Goal: Task Accomplishment & Management: Manage account settings

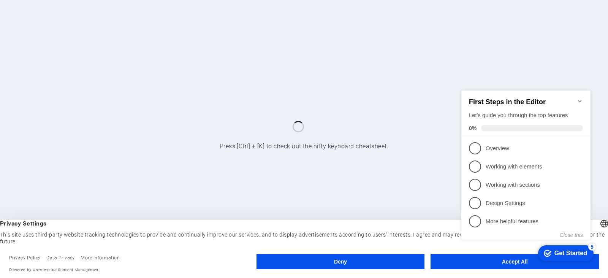
click at [506, 263] on div "checkmark Get Started 5 First Steps in the Editor Let's guide you through the t…" at bounding box center [528, 171] width 138 height 185
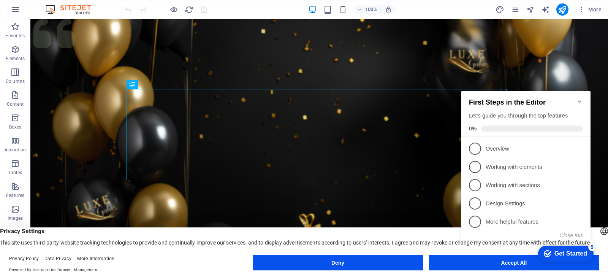
click at [502, 262] on div "checkmark Get Started 5 First Steps in the Editor Let's guide you through the t…" at bounding box center [528, 172] width 138 height 185
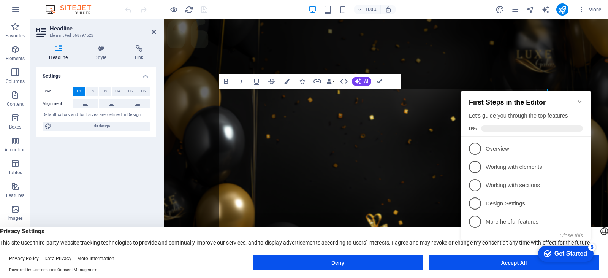
click at [578, 98] on icon "Minimize checklist" at bounding box center [580, 101] width 6 height 6
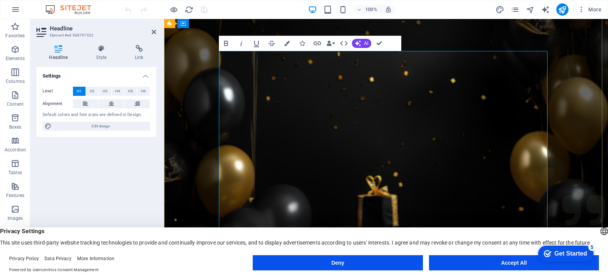
scroll to position [114, 0]
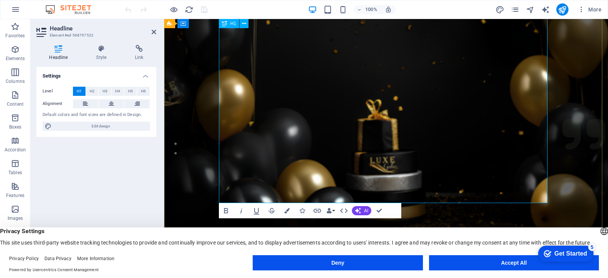
drag, startPoint x: 473, startPoint y: 186, endPoint x: 387, endPoint y: 133, distance: 101.3
drag, startPoint x: 472, startPoint y: 184, endPoint x: 420, endPoint y: 129, distance: 76.1
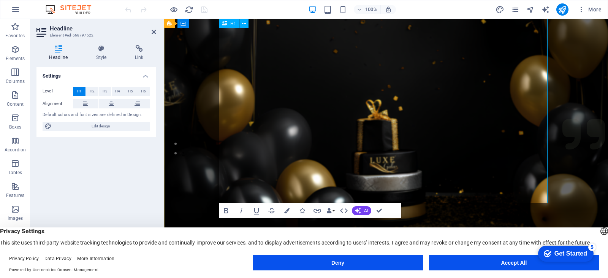
drag, startPoint x: 300, startPoint y: 33, endPoint x: 477, endPoint y: 184, distance: 232.8
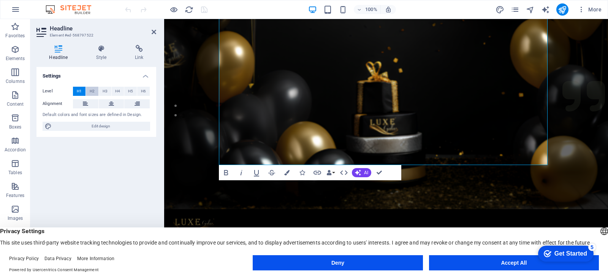
click at [94, 90] on span "H2" at bounding box center [92, 91] width 5 height 9
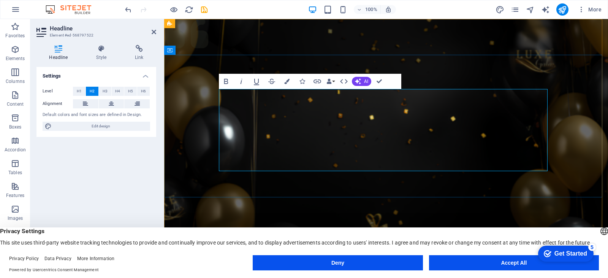
drag, startPoint x: 440, startPoint y: 106, endPoint x: 332, endPoint y: 99, distance: 109.0
copy h2 "Elite Events"
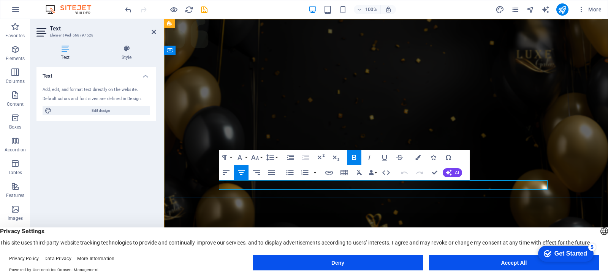
drag, startPoint x: 432, startPoint y: 186, endPoint x: 310, endPoint y: 190, distance: 122.1
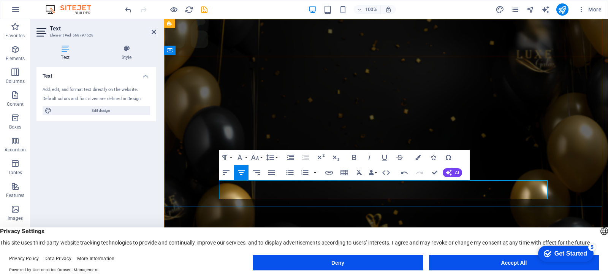
drag, startPoint x: 360, startPoint y: 187, endPoint x: 346, endPoint y: 187, distance: 14.1
drag, startPoint x: 359, startPoint y: 185, endPoint x: 283, endPoint y: 187, distance: 76.1
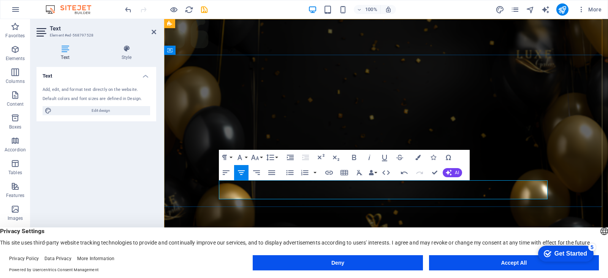
drag, startPoint x: 492, startPoint y: 185, endPoint x: 482, endPoint y: 185, distance: 10.3
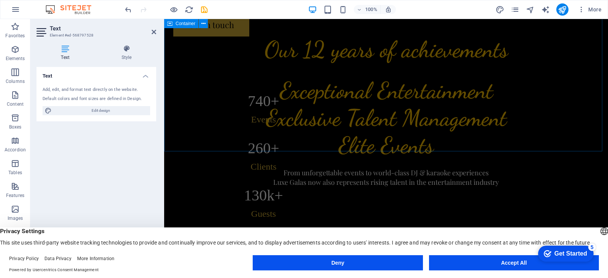
scroll to position [266, 0]
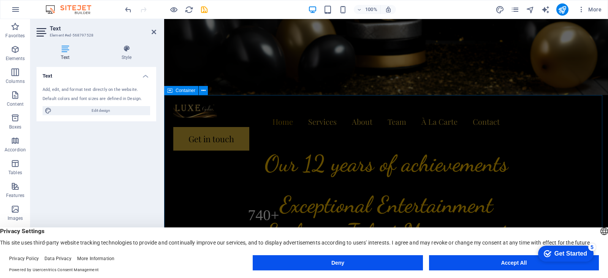
click at [372, 114] on div "Our 12 years of achievements 740 + Events 260 + Clients 130 k+ Guests 18 Prizes" at bounding box center [386, 251] width 444 height 312
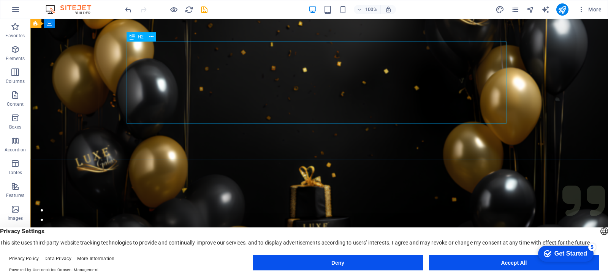
scroll to position [0, 0]
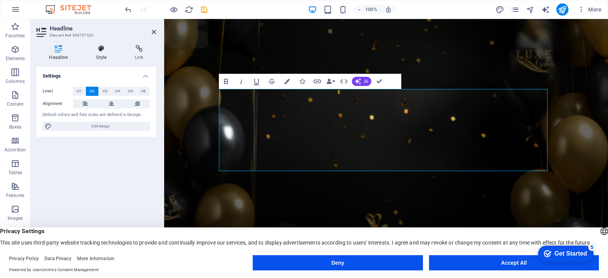
click at [101, 50] on icon at bounding box center [102, 49] width 36 height 8
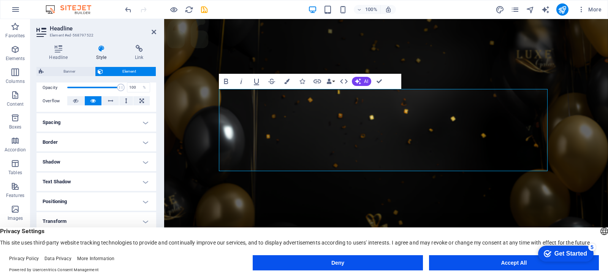
scroll to position [144, 0]
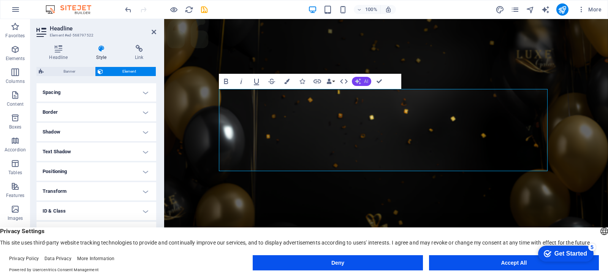
click at [360, 83] on icon "button" at bounding box center [358, 81] width 6 height 6
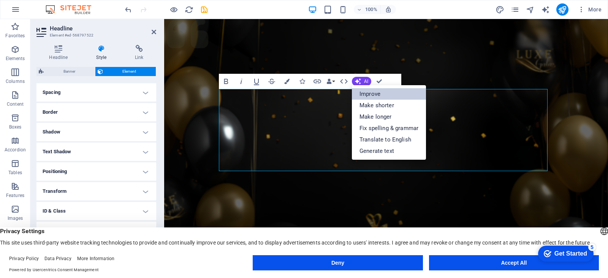
click at [368, 92] on link "Improve" at bounding box center [389, 93] width 74 height 11
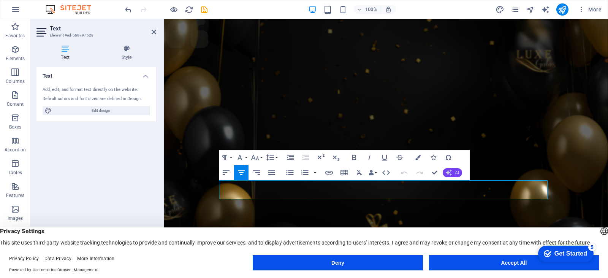
click at [451, 172] on icon "button" at bounding box center [449, 173] width 6 height 6
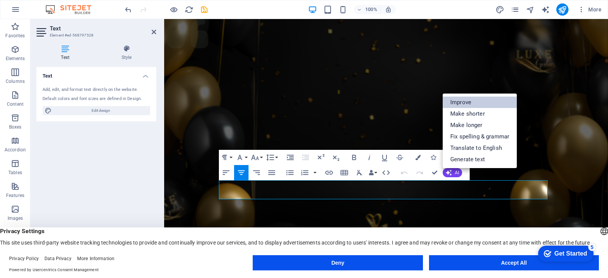
click at [464, 104] on link "Improve" at bounding box center [480, 102] width 74 height 11
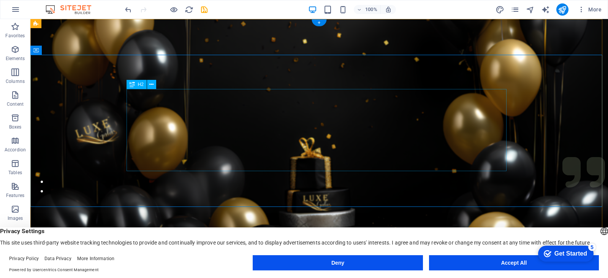
scroll to position [0, 0]
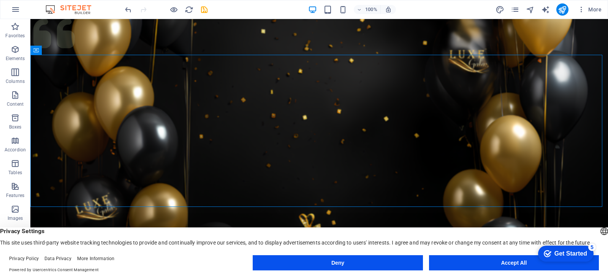
click at [560, 250] on div "Get Started" at bounding box center [571, 253] width 33 height 7
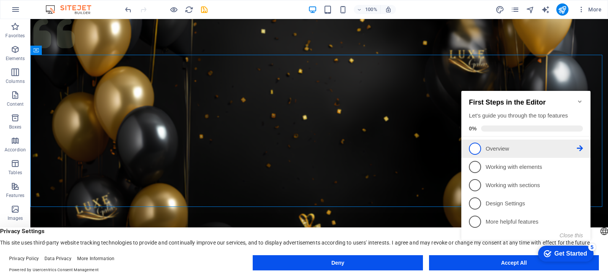
click at [478, 148] on span "1" at bounding box center [475, 149] width 12 height 12
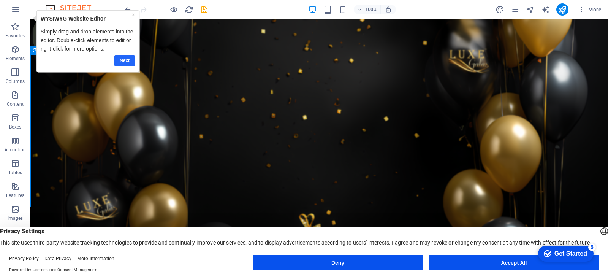
click at [121, 62] on link "Next" at bounding box center [124, 60] width 21 height 11
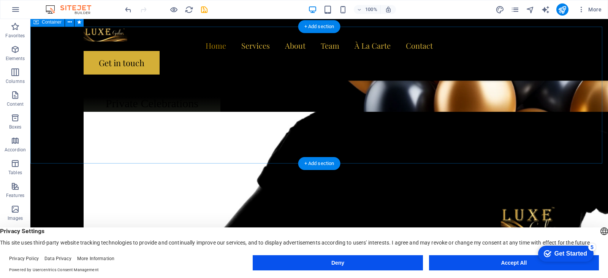
scroll to position [1027, 0]
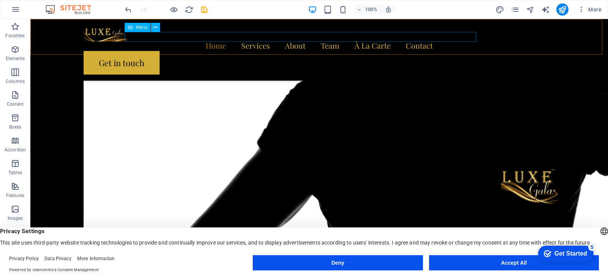
click at [277, 41] on nav "Home Services About Team À La Carte Contact" at bounding box center [320, 46] width 472 height 10
click at [278, 41] on nav "Home Services About Team À La Carte Contact" at bounding box center [320, 46] width 472 height 10
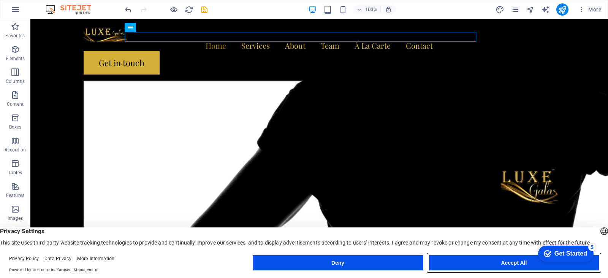
drag, startPoint x: 501, startPoint y: 260, endPoint x: 395, endPoint y: 191, distance: 126.4
click at [501, 260] on button "Accept All" at bounding box center [514, 262] width 170 height 15
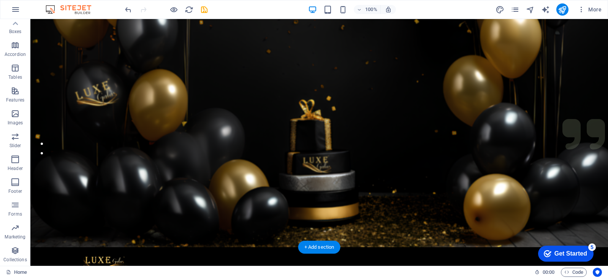
scroll to position [152, 0]
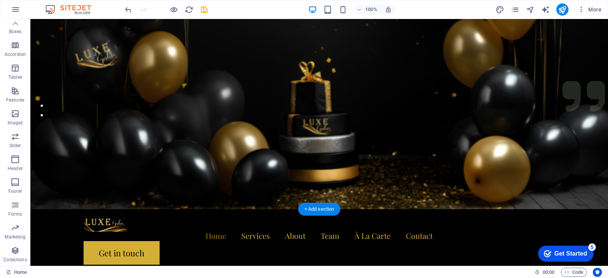
click at [387, 160] on figure at bounding box center [319, 38] width 578 height 342
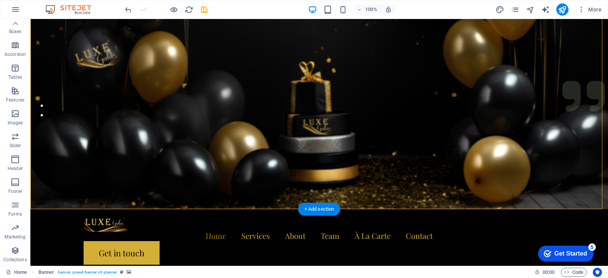
click at [387, 159] on figure at bounding box center [319, 38] width 578 height 342
select select "px"
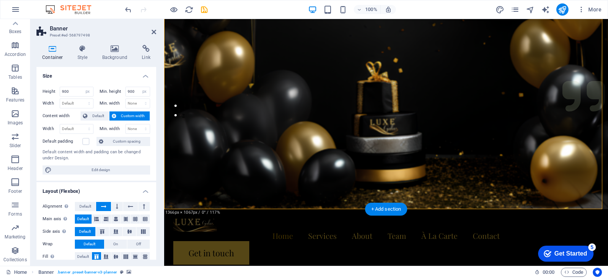
drag, startPoint x: 287, startPoint y: 208, endPoint x: 288, endPoint y: 193, distance: 14.9
click at [288, 193] on figure at bounding box center [386, 38] width 444 height 342
click at [518, 9] on icon "pages" at bounding box center [515, 9] width 9 height 9
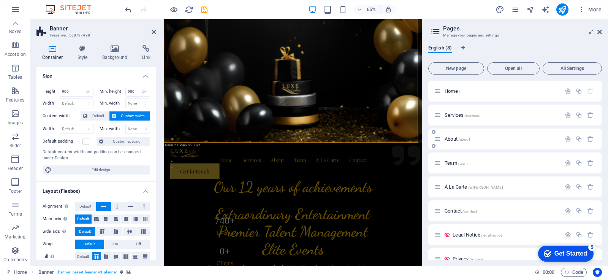
click at [481, 136] on div "About /about" at bounding box center [498, 139] width 127 height 9
click at [445, 138] on span "About /about" at bounding box center [457, 139] width 25 height 6
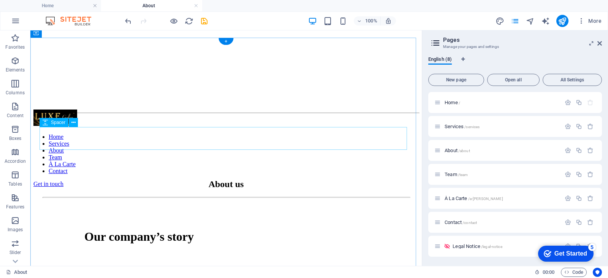
scroll to position [342, 0]
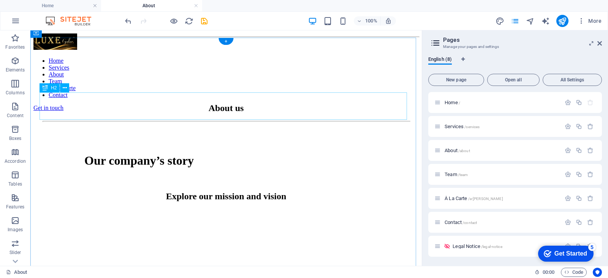
click at [259, 107] on div "About us" at bounding box center [226, 108] width 367 height 10
click at [262, 108] on div "About us" at bounding box center [226, 108] width 367 height 10
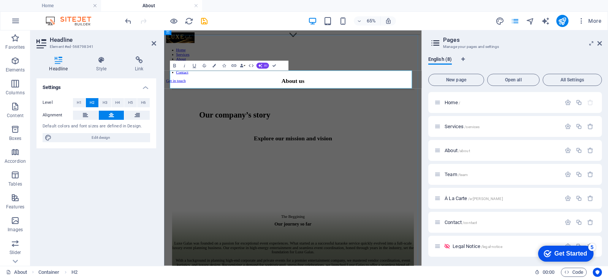
click at [398, 109] on h2 "About us" at bounding box center [362, 108] width 372 height 10
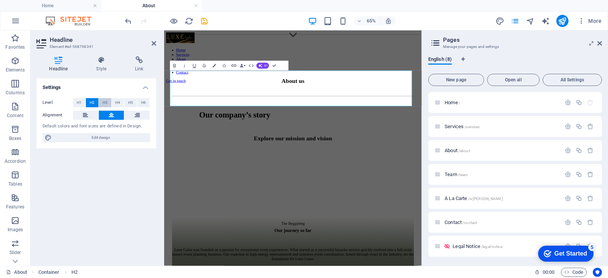
click at [107, 103] on span "H3" at bounding box center [105, 102] width 5 height 9
click at [371, 124] on h2 "About us ‌" at bounding box center [362, 113] width 372 height 21
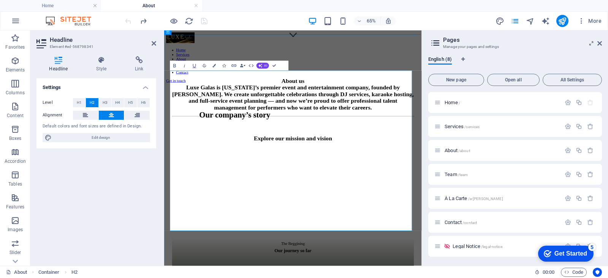
click at [398, 113] on h2 "About us ‌Luxe Galas is Oklahoma’s premier event and entertainment company, fou…" at bounding box center [362, 128] width 372 height 51
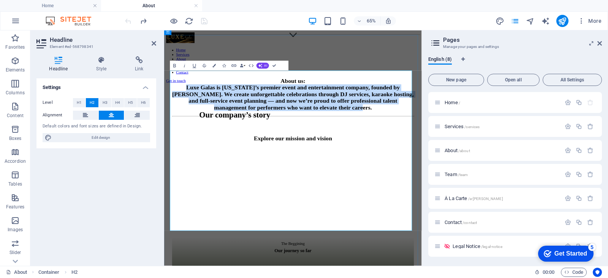
drag, startPoint x: 445, startPoint y: 328, endPoint x: 174, endPoint y: 133, distance: 334.2
click at [176, 133] on h2 "About us: ‌Luxe Galas is Oklahoma’s premier event and entertainment company, fo…" at bounding box center [362, 128] width 372 height 51
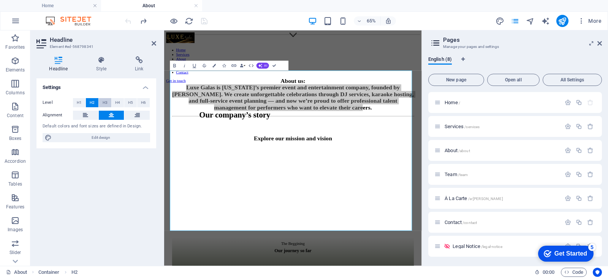
click at [103, 102] on span "H3" at bounding box center [105, 102] width 5 height 9
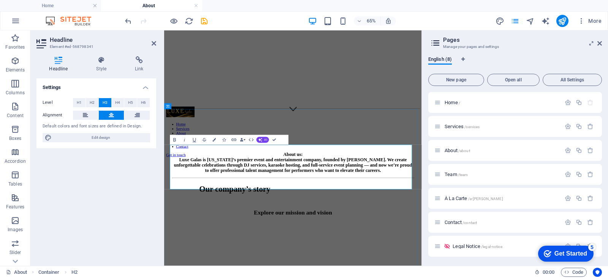
scroll to position [0, 0]
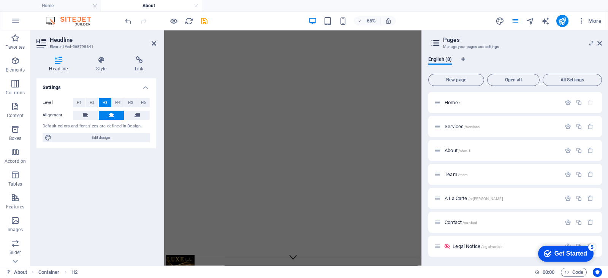
click at [95, 195] on div "Settings Level H1 H2 H3 H4 H5 H6 Alignment Default colors and font sizes are de…" at bounding box center [97, 168] width 120 height 181
click at [424, 19] on div "65% More" at bounding box center [364, 21] width 481 height 12
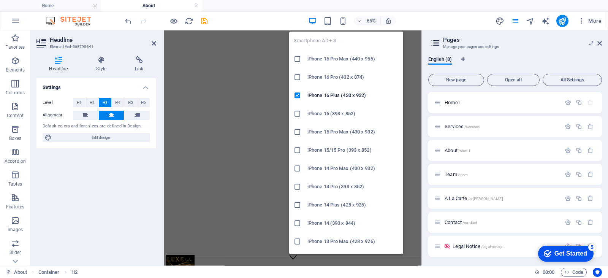
click at [340, 61] on h6 "iPhone 16 Pro Max (440 x 956)" at bounding box center [353, 58] width 91 height 9
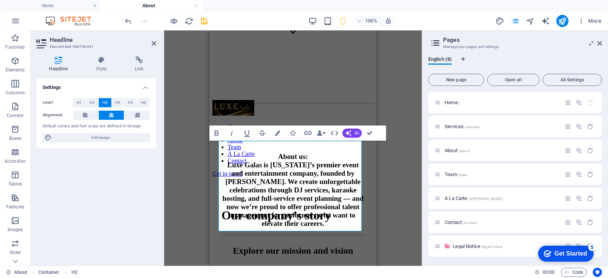
scroll to position [260, 0]
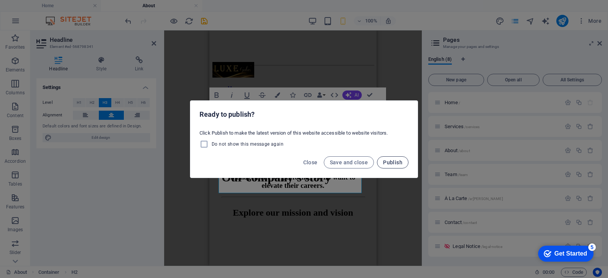
click at [392, 164] on span "Publish" at bounding box center [392, 162] width 19 height 6
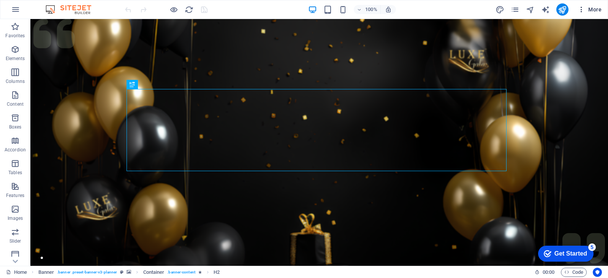
click at [599, 9] on span "More" at bounding box center [590, 10] width 24 height 8
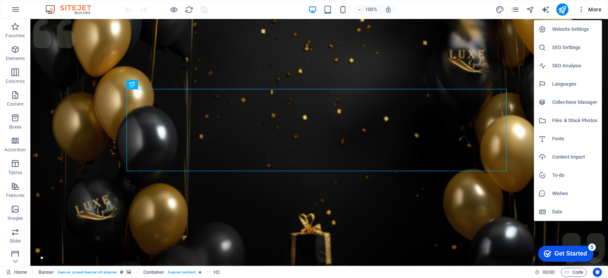
click at [560, 176] on h6 "To-do" at bounding box center [574, 175] width 45 height 9
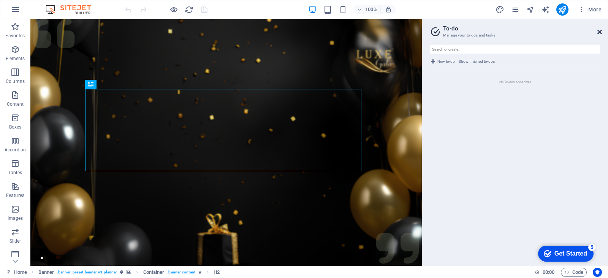
click at [600, 32] on icon at bounding box center [600, 32] width 5 height 6
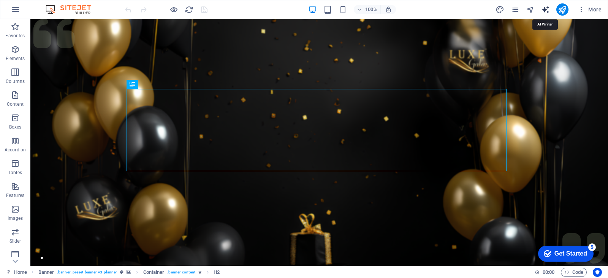
click at [546, 8] on icon "text_generator" at bounding box center [545, 9] width 9 height 9
select select "English"
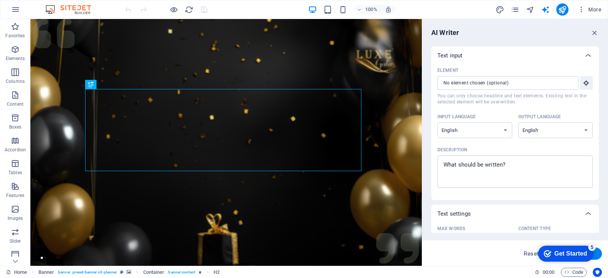
click at [469, 10] on div "100% More" at bounding box center [364, 9] width 481 height 12
click at [530, 10] on icon "navigator" at bounding box center [530, 9] width 9 height 9
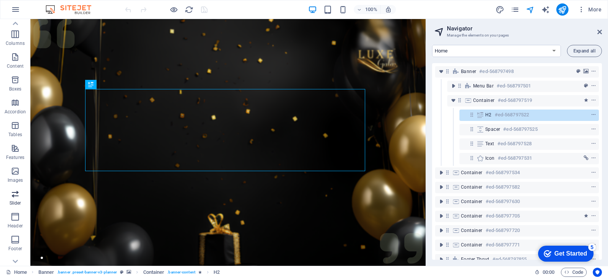
scroll to position [95, 0]
click at [13, 206] on icon "button" at bounding box center [15, 204] width 9 height 9
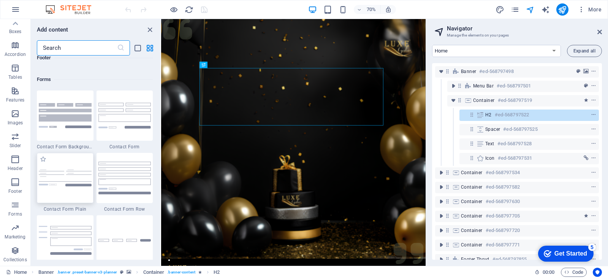
scroll to position [5552, 0]
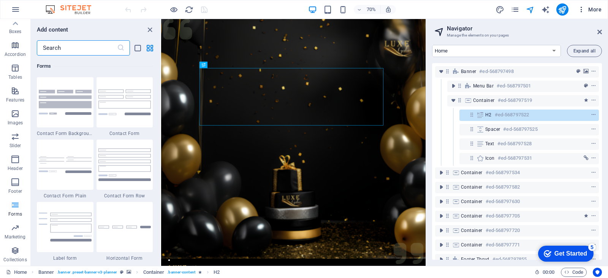
click at [581, 9] on icon "button" at bounding box center [582, 10] width 8 height 8
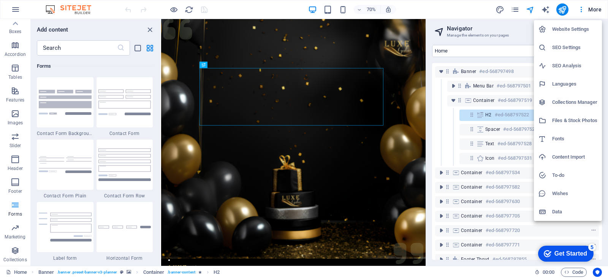
click at [560, 104] on h6 "Collections Manager" at bounding box center [574, 102] width 45 height 9
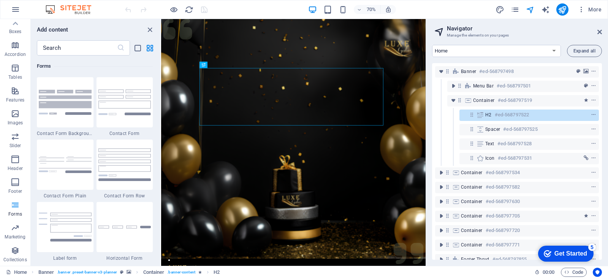
select select
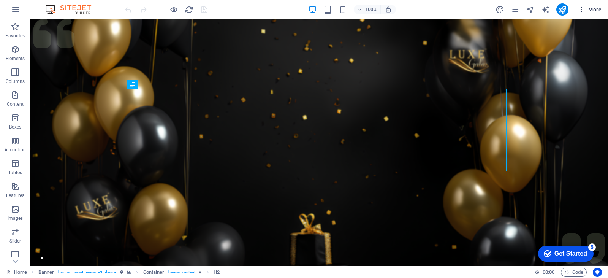
click at [582, 11] on icon "button" at bounding box center [582, 10] width 8 height 8
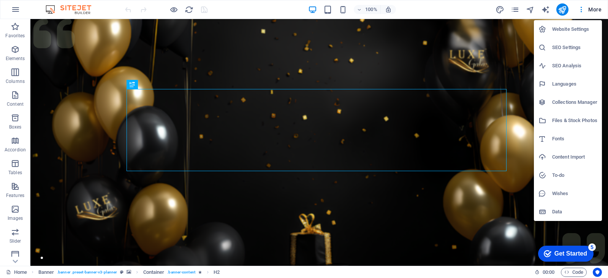
click at [561, 209] on h6 "Data" at bounding box center [574, 211] width 45 height 9
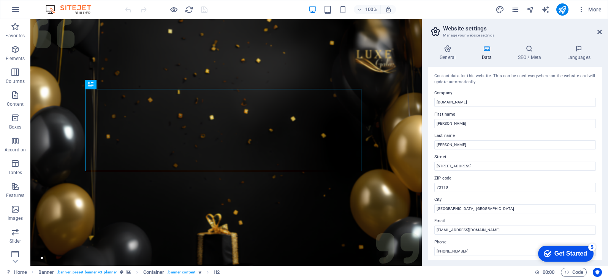
click at [444, 10] on div "100% More" at bounding box center [364, 9] width 481 height 12
click at [485, 52] on icon at bounding box center [486, 49] width 33 height 8
click at [448, 49] on icon at bounding box center [448, 49] width 39 height 8
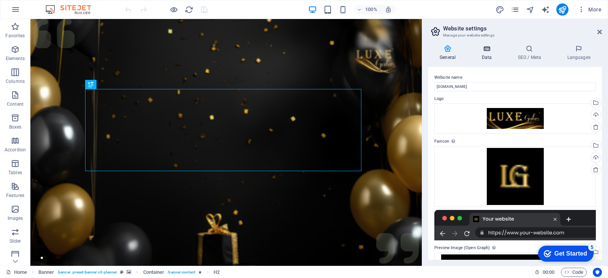
click at [485, 50] on icon at bounding box center [486, 49] width 33 height 8
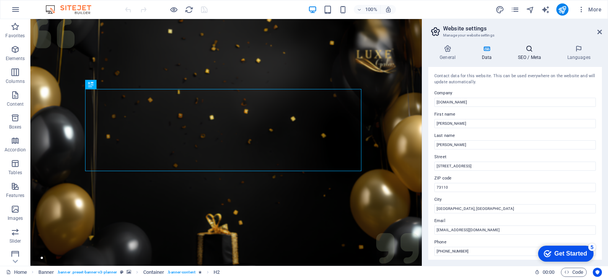
click at [527, 49] on icon at bounding box center [529, 49] width 46 height 8
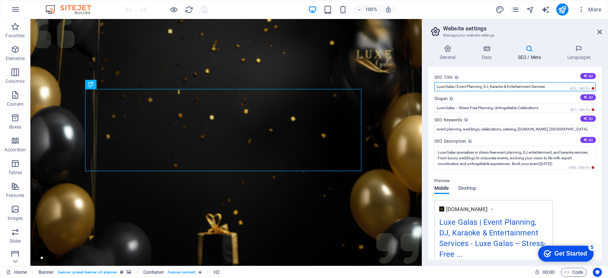
click at [556, 86] on input "Luxe Galas | Event Planning, DJ, Karaoke & Entertainment Services" at bounding box center [516, 86] width 162 height 9
click at [589, 74] on button "AI" at bounding box center [589, 76] width 16 height 6
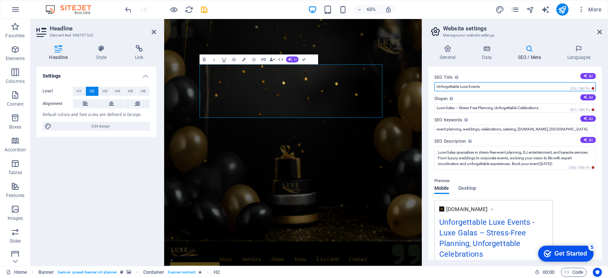
drag, startPoint x: 503, startPoint y: 85, endPoint x: 423, endPoint y: 87, distance: 80.2
click at [423, 87] on aside "Website settings Manage your website settings General Data SEO / Meta Languages…" at bounding box center [515, 142] width 186 height 247
type input "Extraordinary Entertainment Premier Talent Management Elite Events"
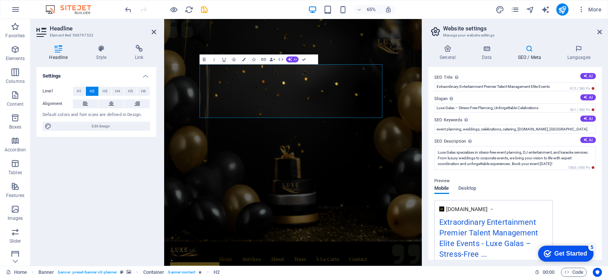
click at [530, 71] on div "SEO Title The title of your website - make it something that stands out in sear…" at bounding box center [516, 163] width 174 height 193
drag, startPoint x: 552, startPoint y: 109, endPoint x: 428, endPoint y: 111, distance: 123.6
click at [428, 111] on div "General Data SEO / Meta Languages Website name [DOMAIN_NAME] Logo Drag files he…" at bounding box center [515, 152] width 186 height 227
click at [557, 128] on input "event planning, weddings, celebrations, catering, [DOMAIN_NAME], [GEOGRAPHIC_DA…" at bounding box center [516, 129] width 162 height 9
type input "event planning, weddings, celebrations, catering, [DOMAIN_NAME], talent managem…"
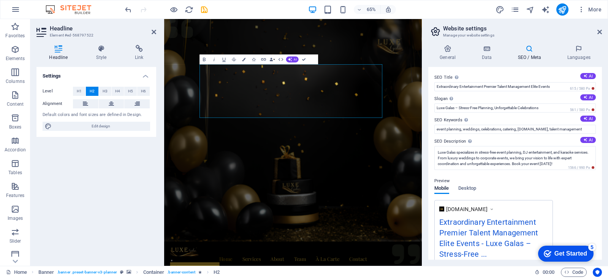
click at [559, 120] on label "SEO Keywords Comma-separated list of keywords representing your website. AI" at bounding box center [516, 120] width 162 height 9
click at [559, 125] on input "event planning, weddings, celebrations, catering, [DOMAIN_NAME], talent managem…" at bounding box center [516, 129] width 162 height 9
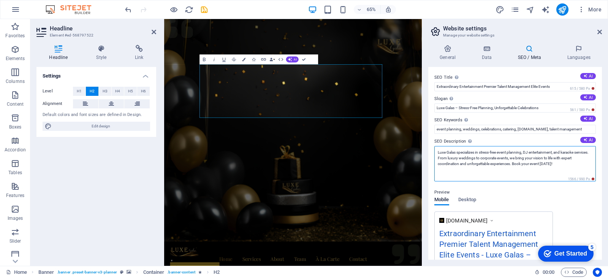
drag, startPoint x: 555, startPoint y: 165, endPoint x: 424, endPoint y: 145, distance: 132.7
click at [424, 145] on div "General Data SEO / Meta Languages Website name [DOMAIN_NAME] Logo Drag files he…" at bounding box center [515, 152] width 186 height 227
paste textarea "brings elite event planning, DJ & karaoke entertainment, and talent management …"
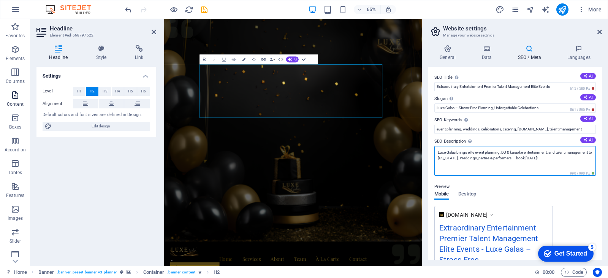
type textarea "Luxe Galas brings elite event planning, DJ & karaoke entertainment, and talent …"
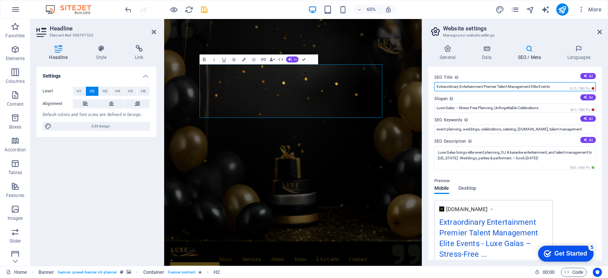
click at [556, 85] on input "Extraordinary Entertainment Premier Talent Management Elite Events" at bounding box center [516, 86] width 162 height 9
drag, startPoint x: 556, startPoint y: 85, endPoint x: 422, endPoint y: 89, distance: 134.3
click at [422, 88] on aside "Website settings Manage your website settings General Data SEO / Meta Languages…" at bounding box center [515, 142] width 186 height 247
paste input "Luxe Galas | Event Planning, DJ & Karaoke, Talent Management OKC"
type input "Luxe Galas | Event Planning, DJ & Karaoke, Talent Management OKC"
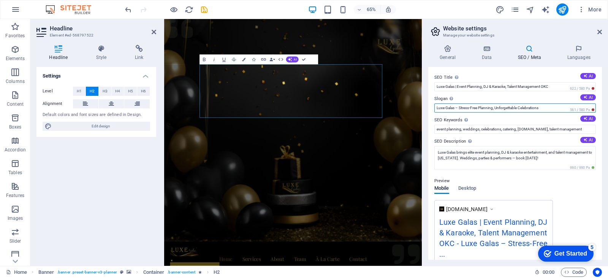
drag, startPoint x: 541, startPoint y: 108, endPoint x: 432, endPoint y: 110, distance: 109.9
click at [432, 110] on div "SEO Title The title of your website - make it something that stands out in sear…" at bounding box center [516, 163] width 174 height 193
paste input "[US_STATE] Event Planning, DJ & Karaoke, and Talent Management"
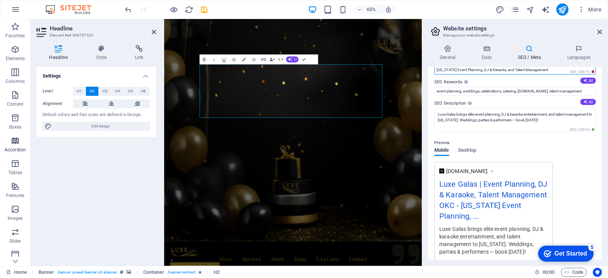
type input "[US_STATE] Event Planning, DJ & Karaoke, and Talent Management"
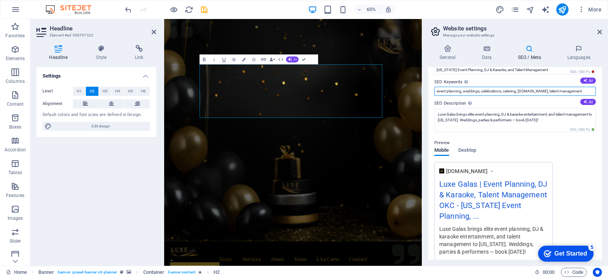
drag, startPoint x: 584, startPoint y: 89, endPoint x: 557, endPoint y: 88, distance: 27.4
click at [557, 88] on input "event planning, weddings, celebrations, catering, [DOMAIN_NAME], talent managem…" at bounding box center [516, 91] width 162 height 9
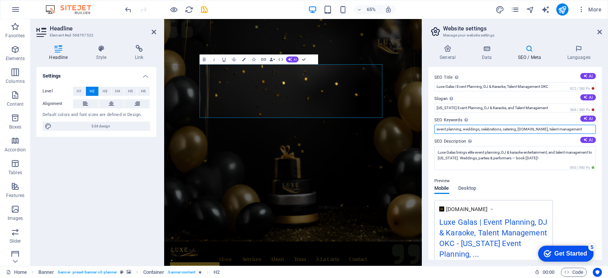
click at [583, 129] on input "event planning, weddings, celebrations, catering, [DOMAIN_NAME], talent managem…" at bounding box center [516, 129] width 162 height 9
drag, startPoint x: 583, startPoint y: 129, endPoint x: 439, endPoint y: 126, distance: 144.1
click at [439, 126] on input "event planning, weddings, celebrations, catering, [DOMAIN_NAME], talent managem…" at bounding box center [516, 129] width 162 height 9
paste input "Luxe Galas, event planning [US_STATE], event planning OKC, event planner [GEOGR…"
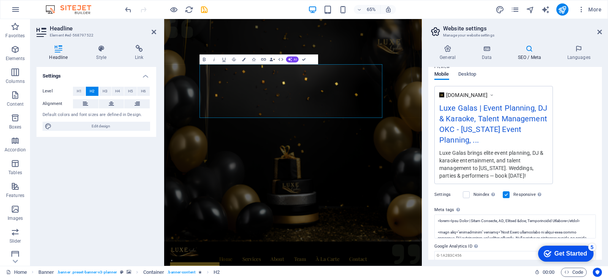
scroll to position [142, 0]
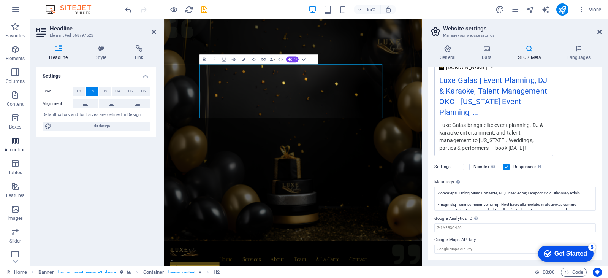
type input "Luxe Galas, event planning [US_STATE], event planning OKC, event planner [GEOGR…"
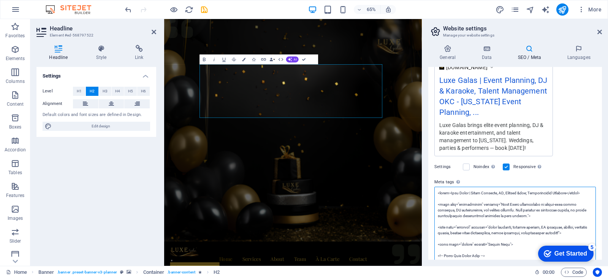
drag, startPoint x: 580, startPoint y: 194, endPoint x: 428, endPoint y: 194, distance: 152.5
click at [428, 194] on div "General Data SEO / Meta Languages Website name [DOMAIN_NAME] Logo Drag files he…" at bounding box center [515, 152] width 186 height 227
paste textarea "Talent Management OKC</title>"
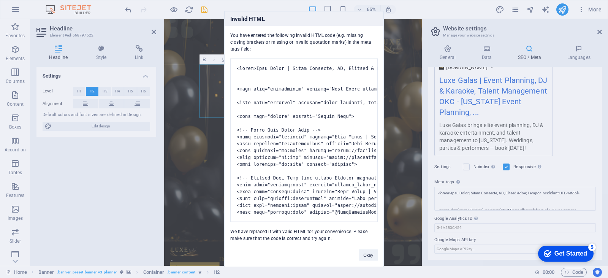
click at [402, 11] on div "Invalid HTML You have entered the following invalid HTML code (e.g. missing clo…" at bounding box center [304, 139] width 608 height 278
click at [370, 260] on button "Okay" at bounding box center [368, 254] width 19 height 11
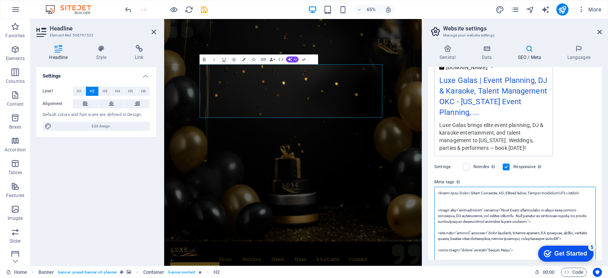
type textarea "<title>Luxe Galas | Event Planning, DJ, Karaoke &amp; Entertainment Services</t…"
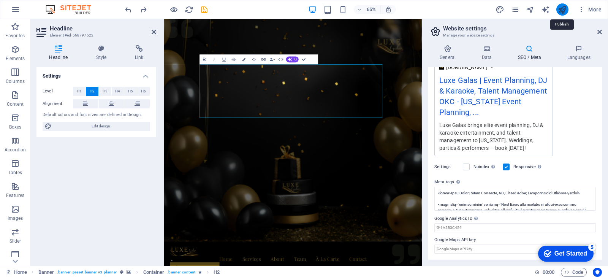
click at [561, 9] on icon "publish" at bounding box center [562, 9] width 9 height 9
